Goal: Navigation & Orientation: Find specific page/section

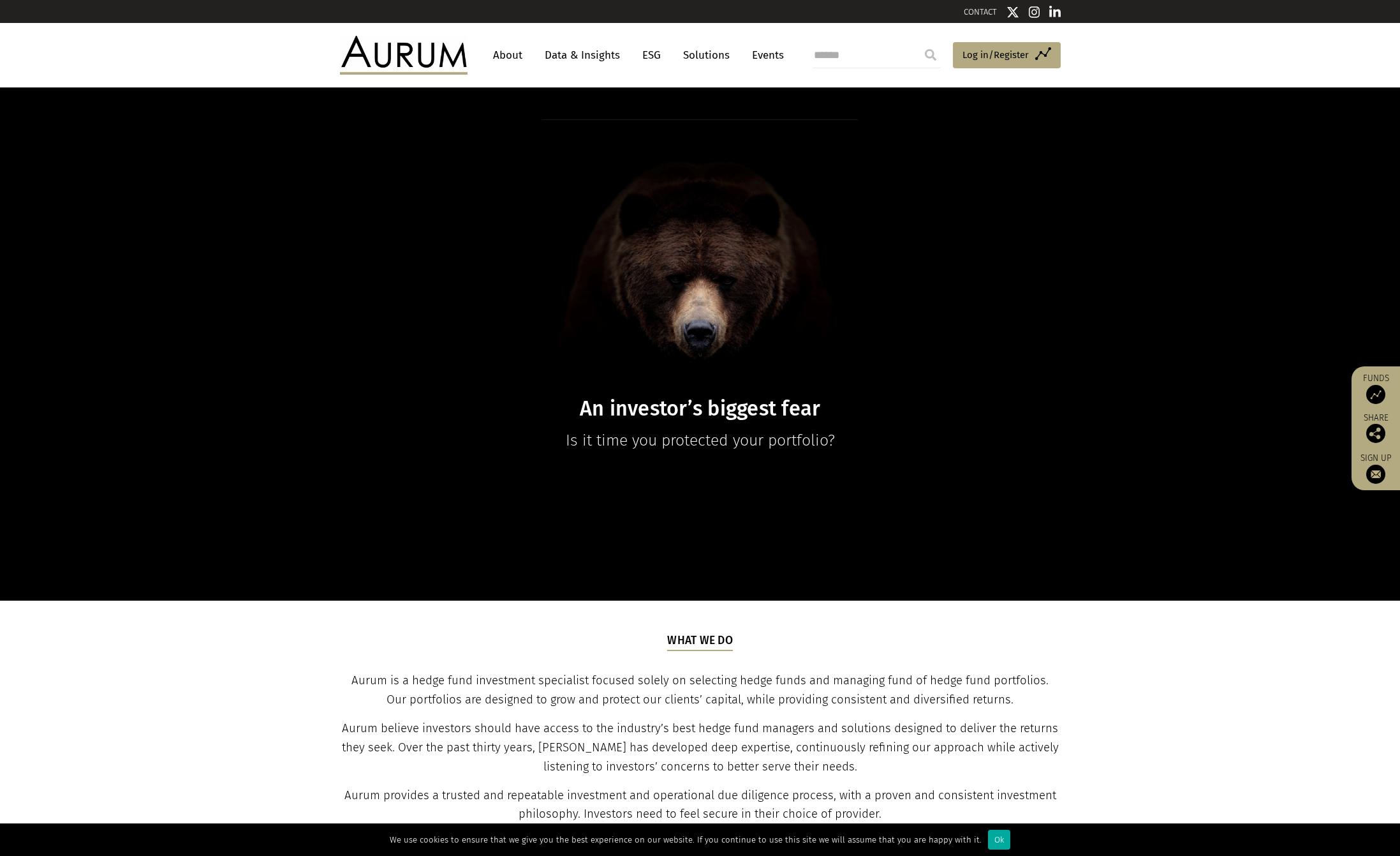
click at [425, 119] on div "An investor’s biggest fear Is it time you protected your portfolio?" at bounding box center [700, 344] width 1400 height 514
click at [502, 54] on link "About" at bounding box center [508, 55] width 42 height 24
click at [1024, 49] on span "Log in/Register" at bounding box center [996, 55] width 67 height 15
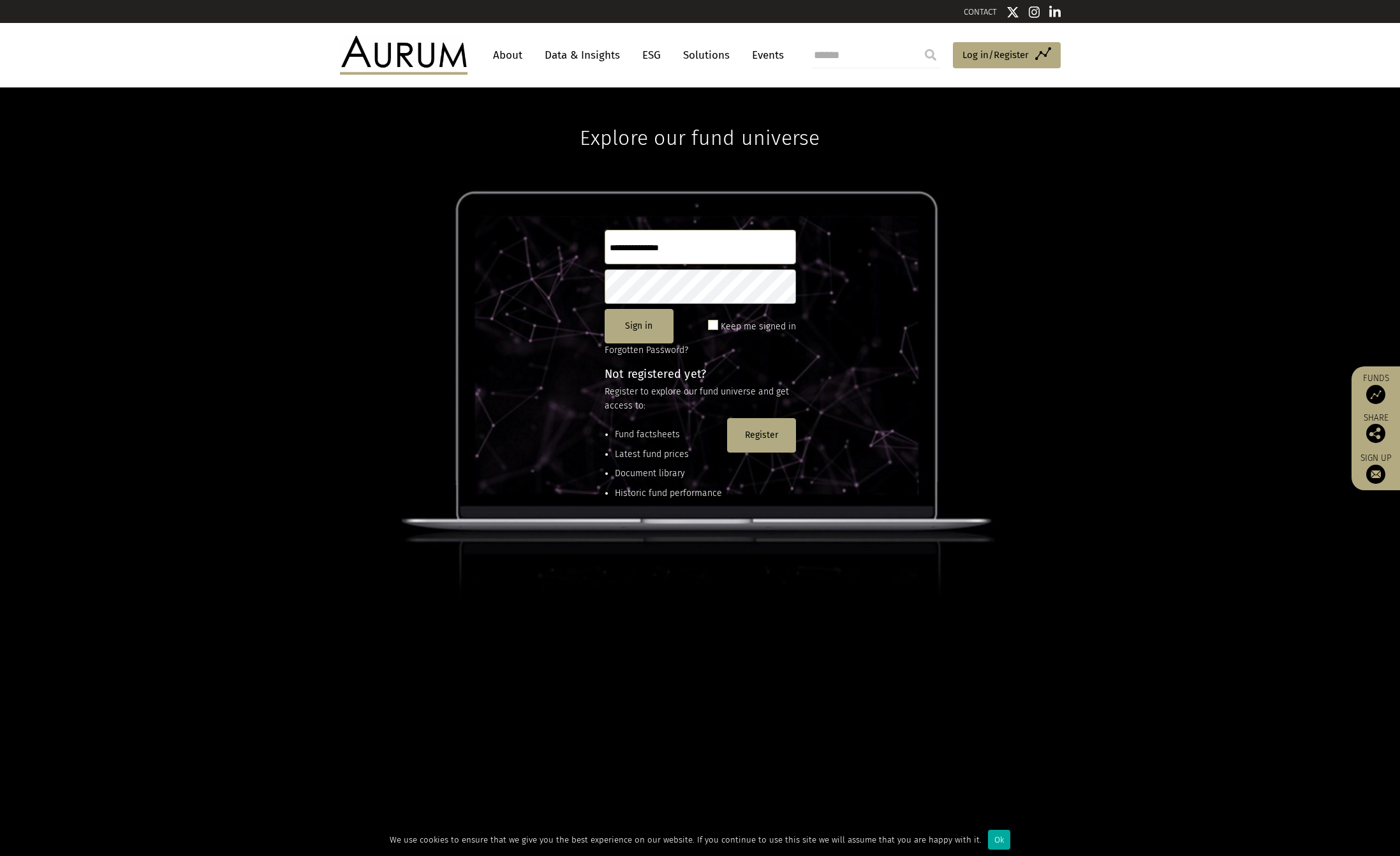
type input "**********"
click at [505, 60] on link "About" at bounding box center [508, 55] width 42 height 24
click at [505, 55] on link "About" at bounding box center [508, 55] width 42 height 24
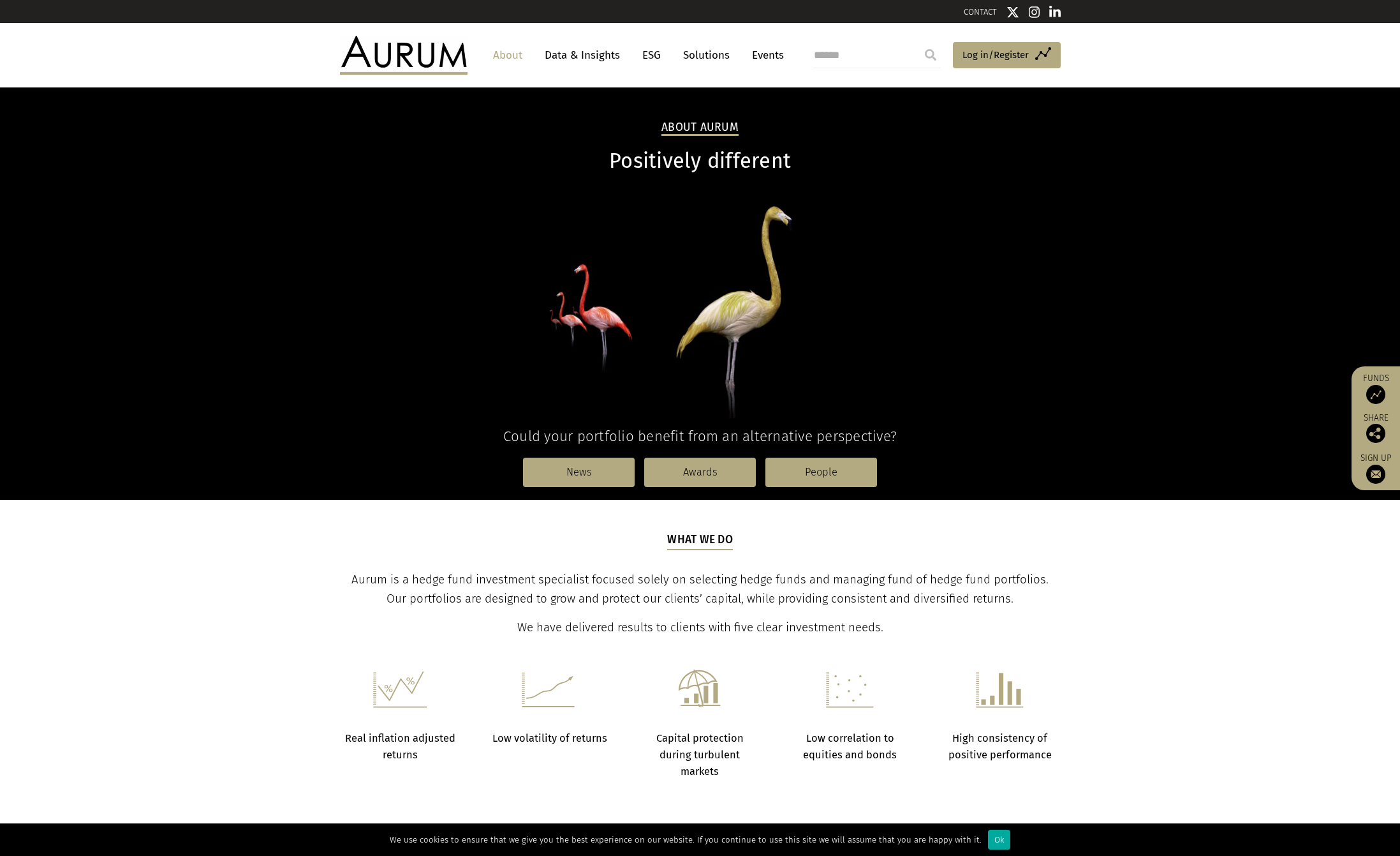
click at [392, 44] on img at bounding box center [404, 55] width 128 height 38
